Goal: Find specific page/section: Find specific page/section

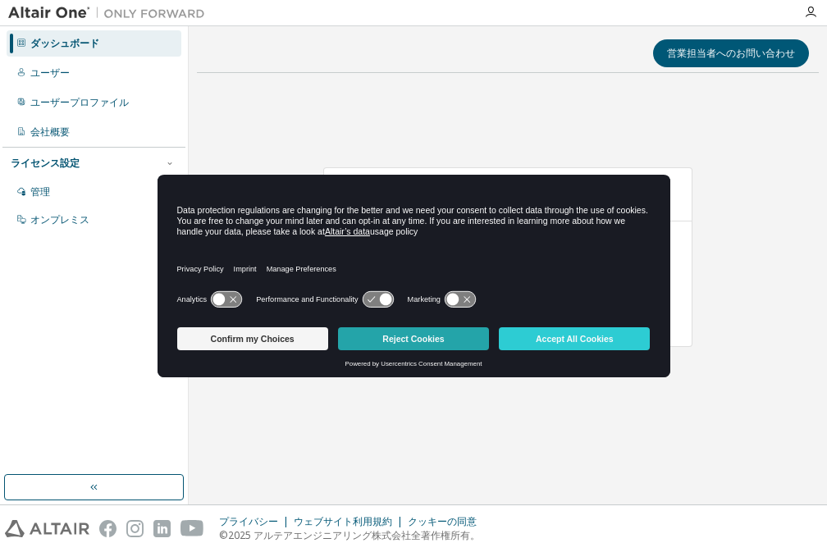
click at [427, 336] on button "Reject Cookies" at bounding box center [413, 338] width 151 height 23
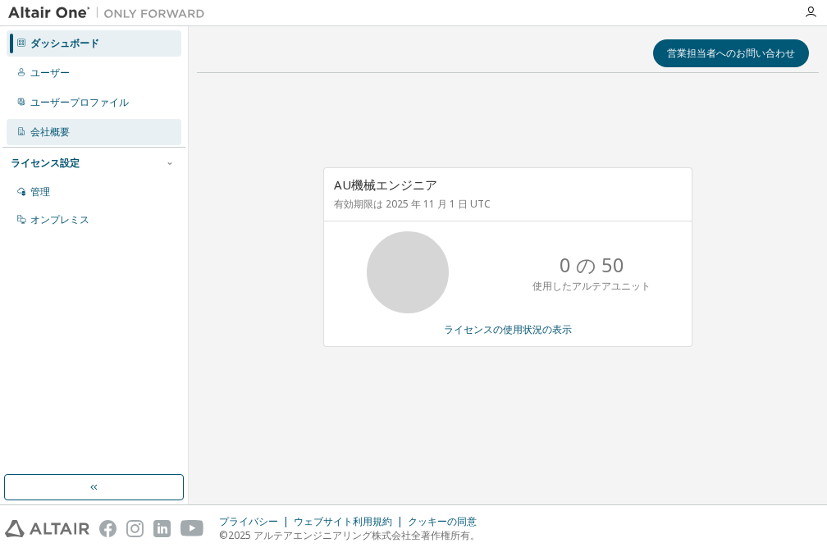
click at [62, 135] on div "会社概要" at bounding box center [49, 131] width 39 height 13
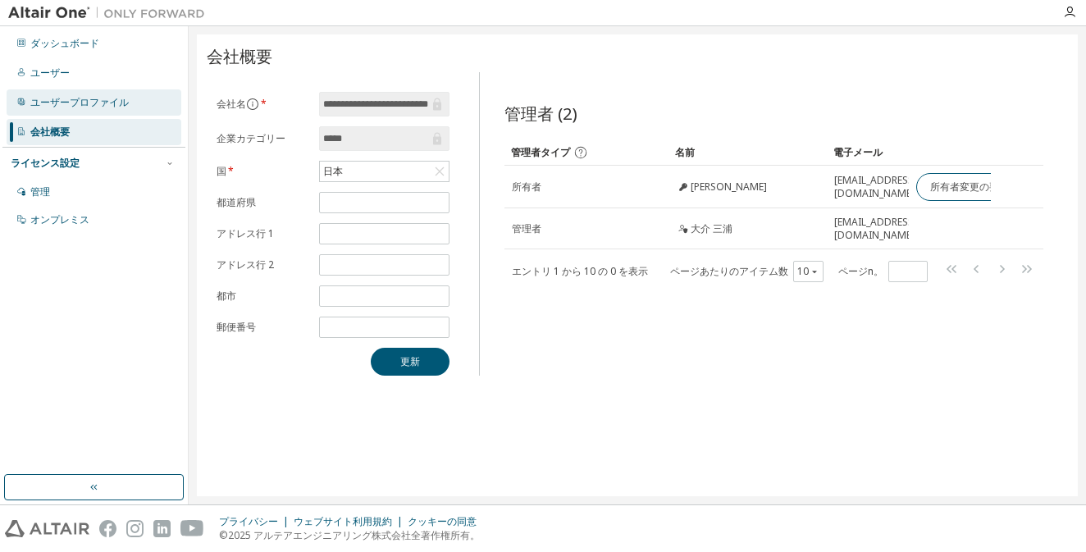
click at [88, 107] on div "ユーザープロファイル" at bounding box center [79, 102] width 98 height 13
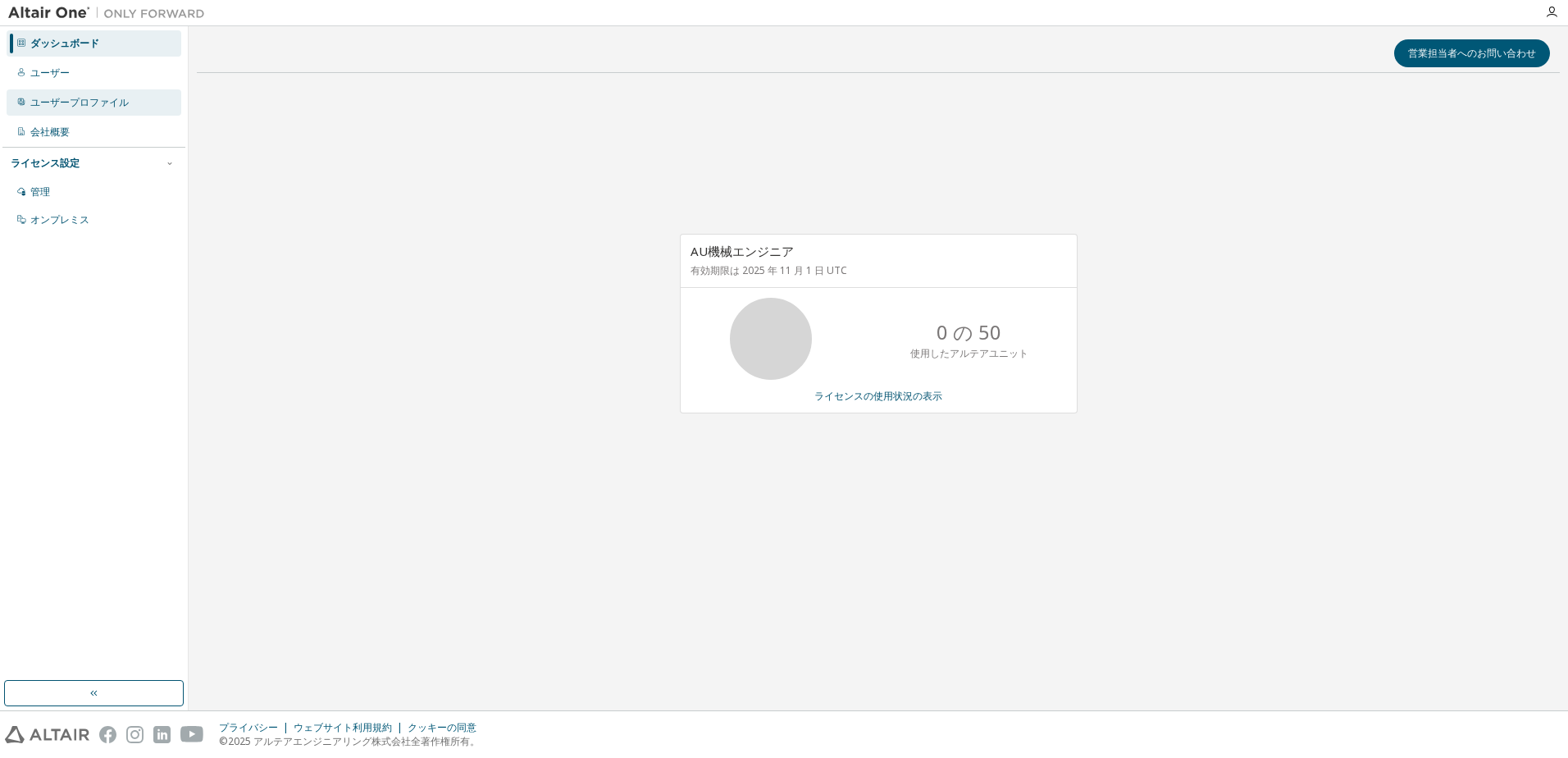
click at [70, 104] on div "ユーザープロファイル" at bounding box center [79, 102] width 98 height 13
click at [115, 75] on div "ユーザー" at bounding box center [94, 73] width 175 height 26
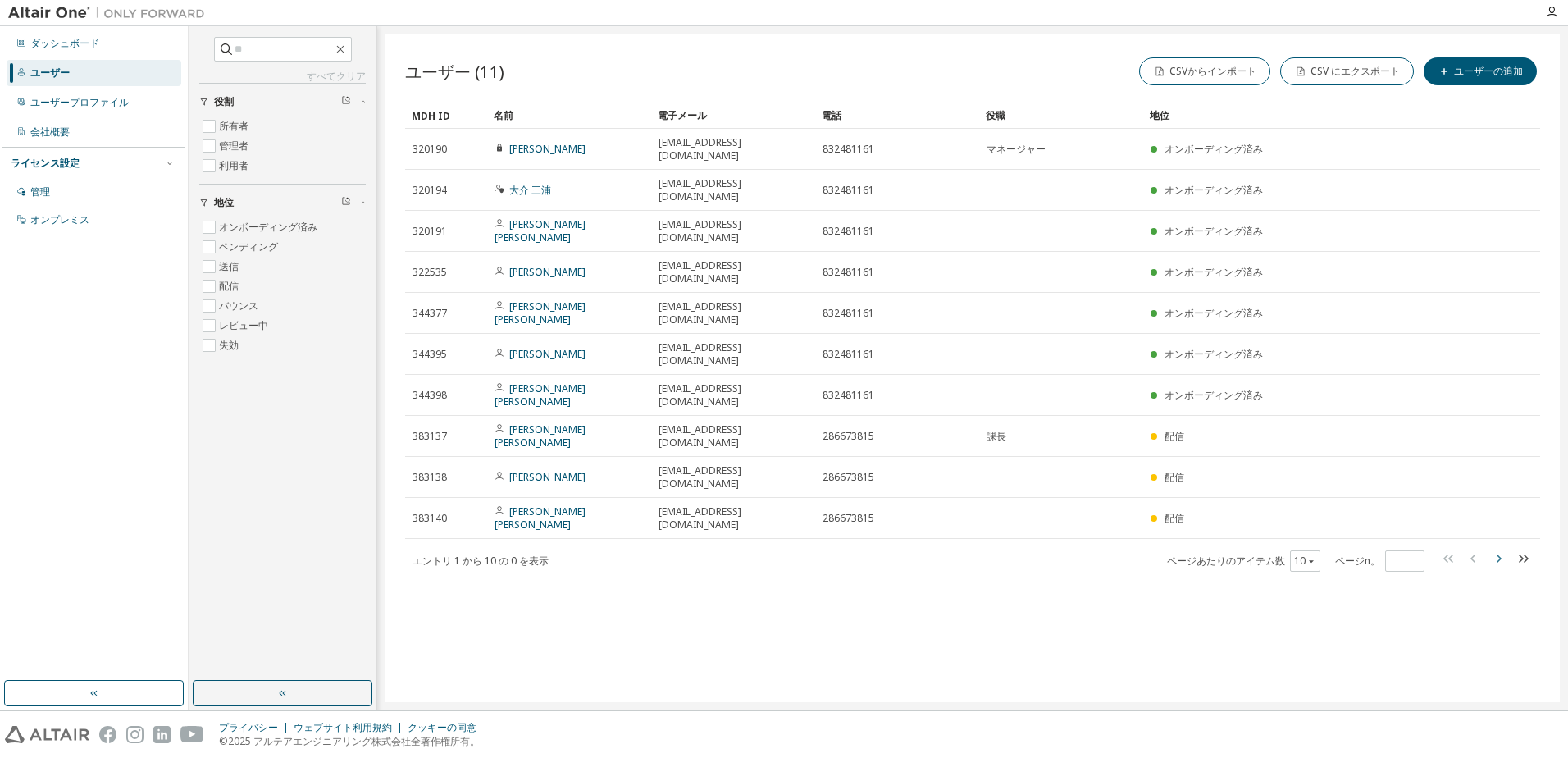
click at [1500, 549] on icon "button" at bounding box center [1499, 559] width 20 height 20
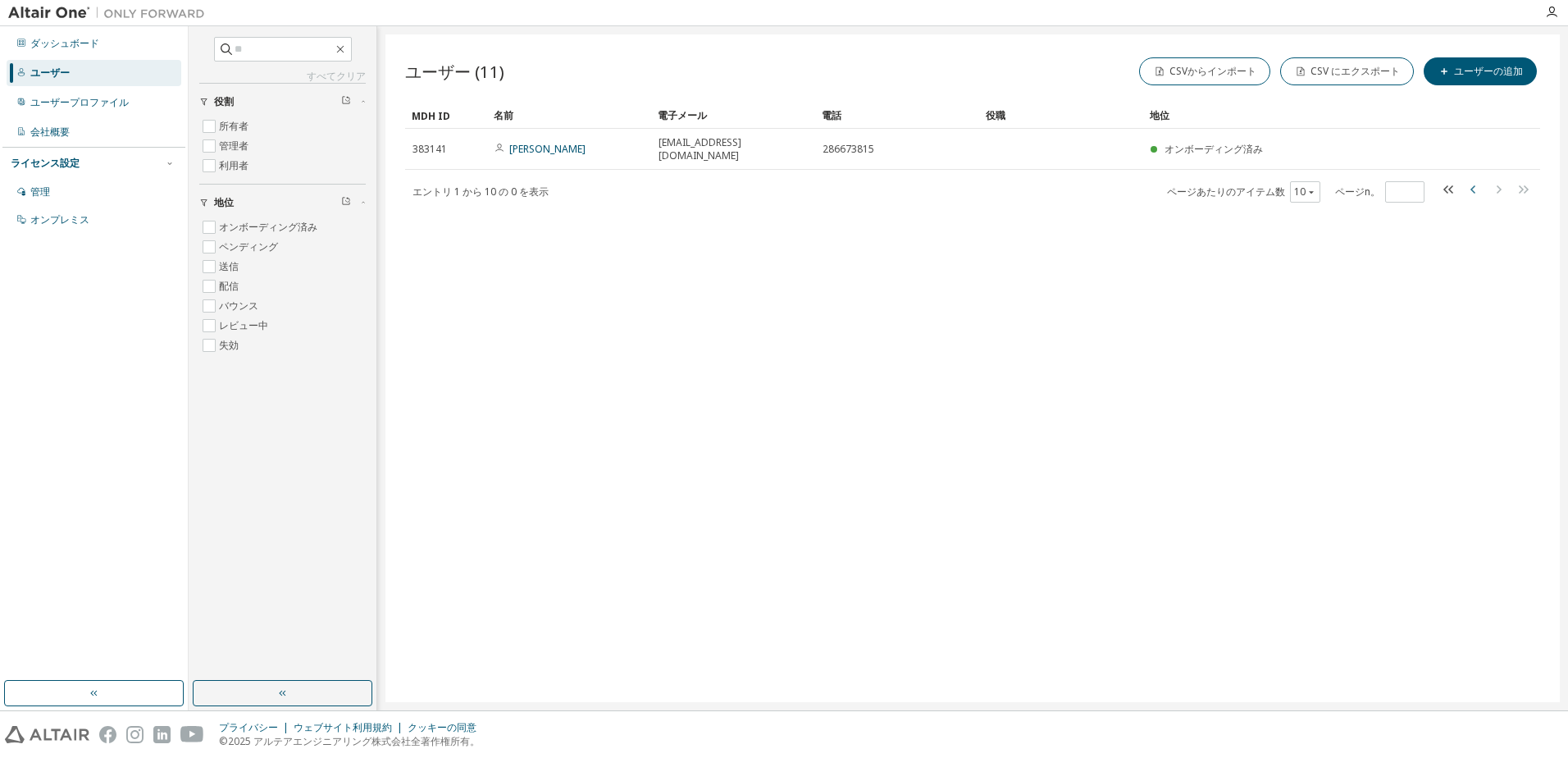
click at [1472, 180] on icon "button" at bounding box center [1474, 190] width 20 height 20
type input "*"
